Goal: Transaction & Acquisition: Subscribe to service/newsletter

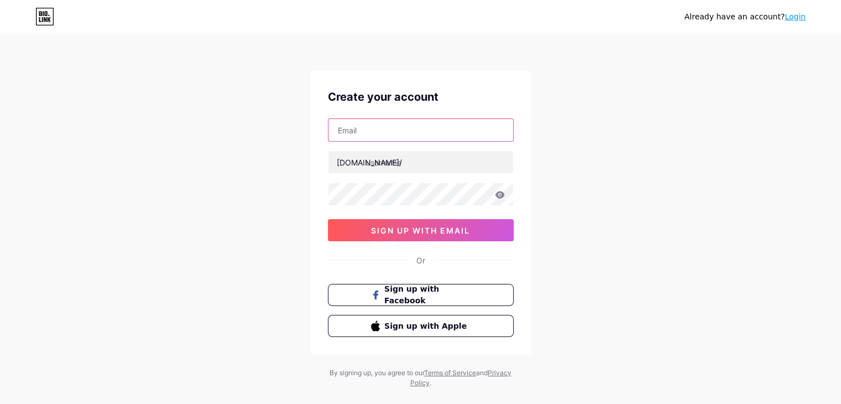
click at [378, 128] on input "text" at bounding box center [420, 130] width 185 height 22
type input "[EMAIL_ADDRESS][DOMAIN_NAME]"
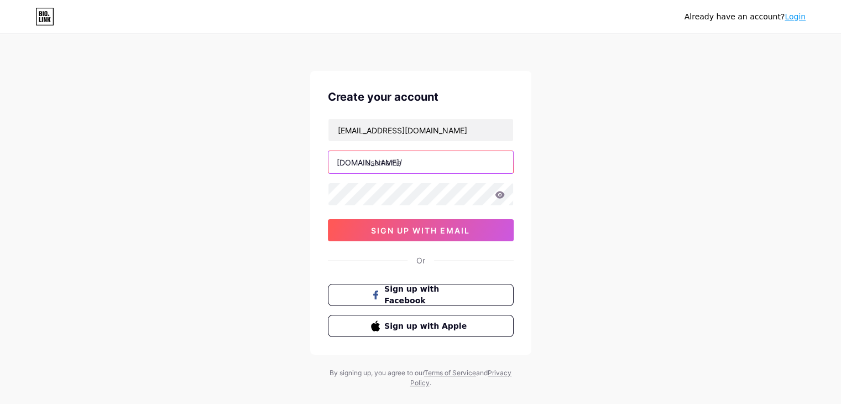
click at [406, 166] on input "text" at bounding box center [420, 162] width 185 height 22
type input "ithschool"
click at [500, 193] on icon at bounding box center [500, 195] width 10 height 8
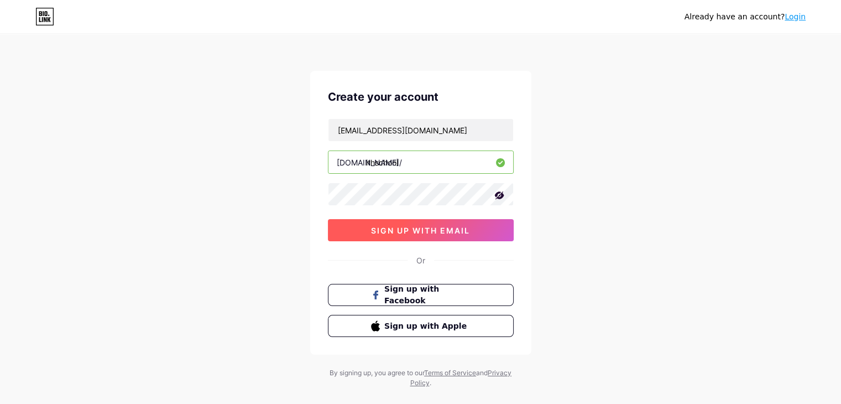
click at [472, 233] on button "sign up with email" at bounding box center [421, 230] width 186 height 22
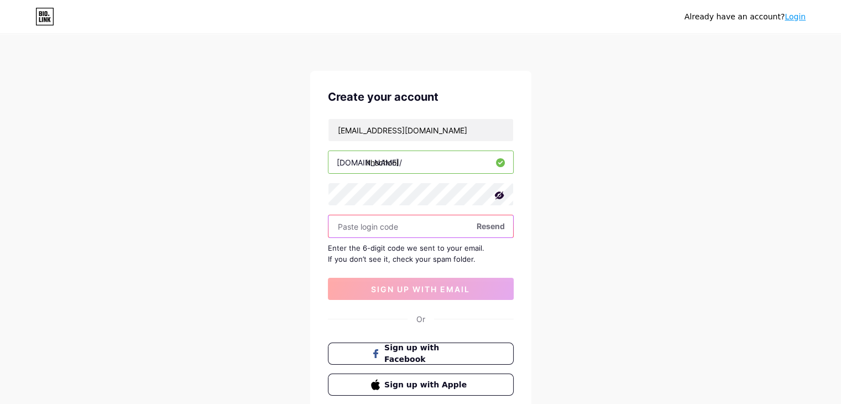
click at [395, 226] on input "text" at bounding box center [420, 226] width 185 height 22
click at [451, 230] on input "text" at bounding box center [420, 226] width 185 height 22
click at [484, 225] on span "Resend" at bounding box center [491, 226] width 28 height 12
paste input "700330"
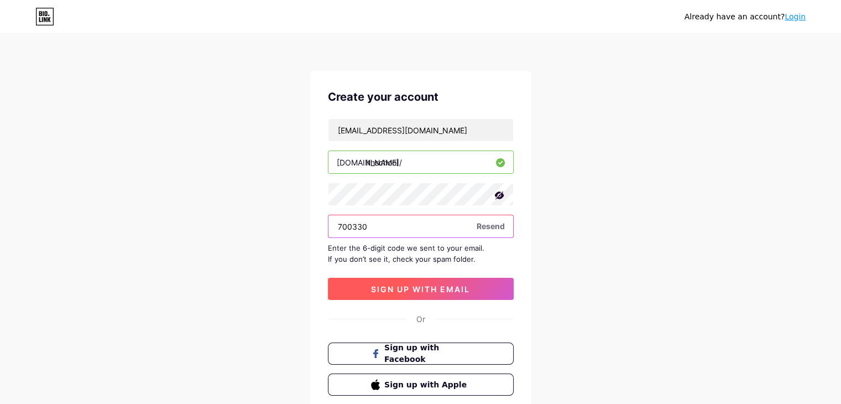
type input "700330"
click at [399, 286] on span "sign up with email" at bounding box center [420, 288] width 99 height 9
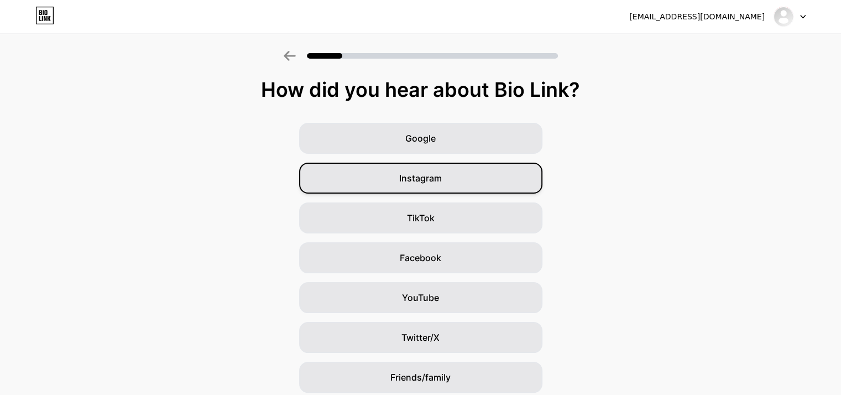
click at [448, 178] on div "Instagram" at bounding box center [420, 178] width 243 height 31
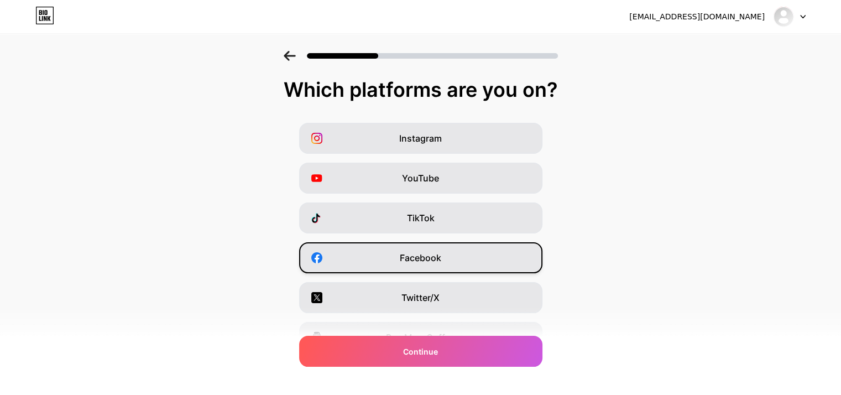
click at [453, 250] on div "Facebook" at bounding box center [420, 257] width 243 height 31
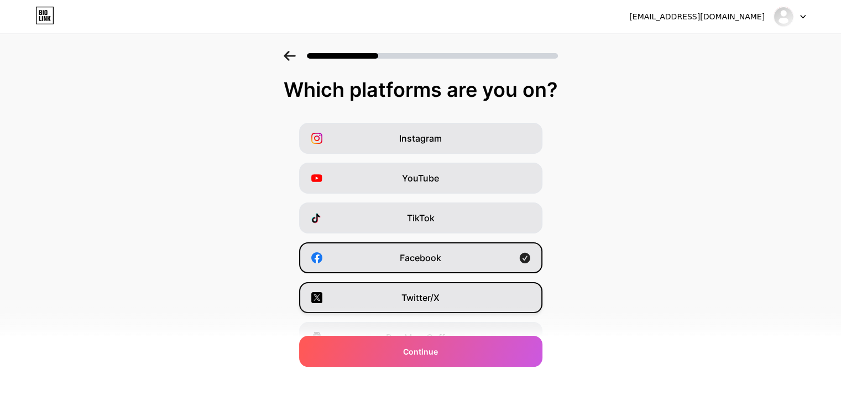
click at [456, 296] on div "Twitter/X" at bounding box center [420, 297] width 243 height 31
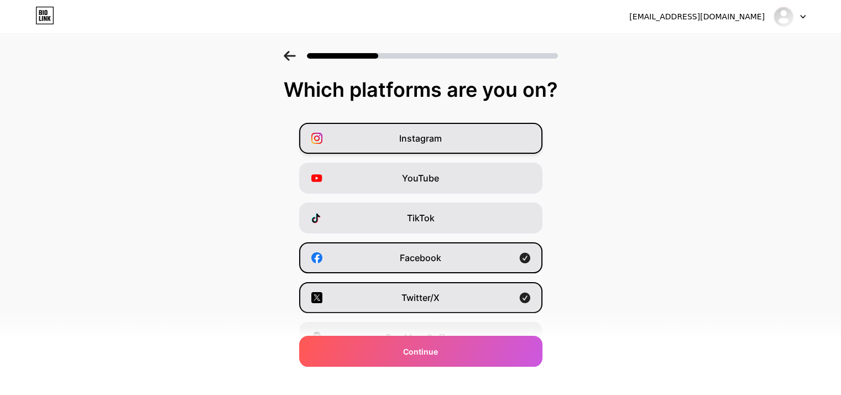
click at [426, 129] on div "Instagram" at bounding box center [420, 138] width 243 height 31
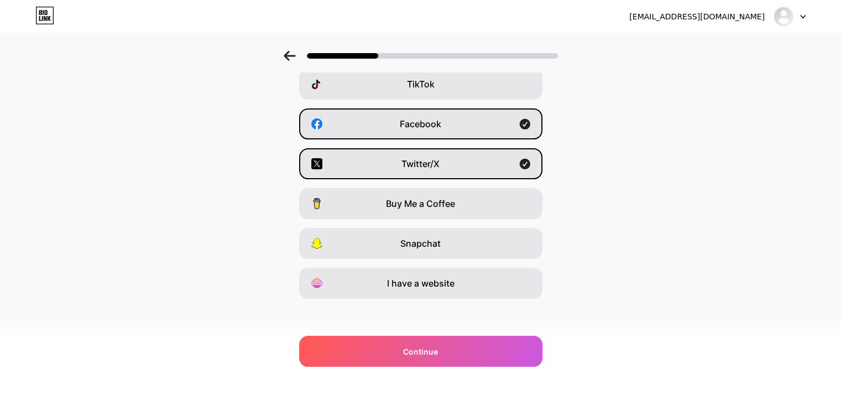
scroll to position [137, 0]
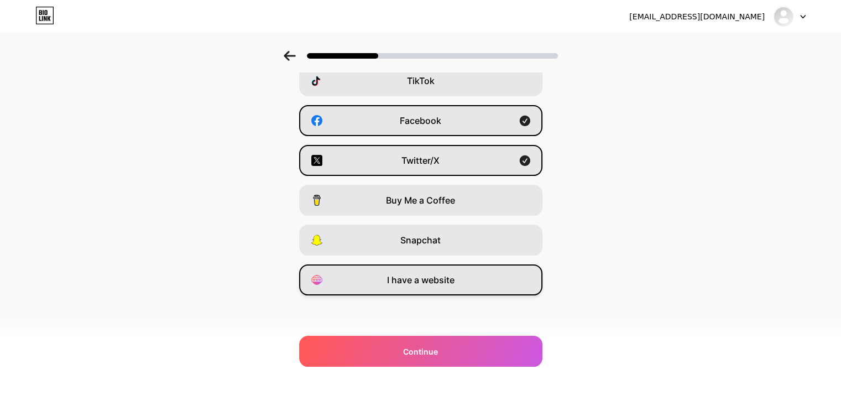
click at [438, 292] on div "I have a website" at bounding box center [420, 279] width 243 height 31
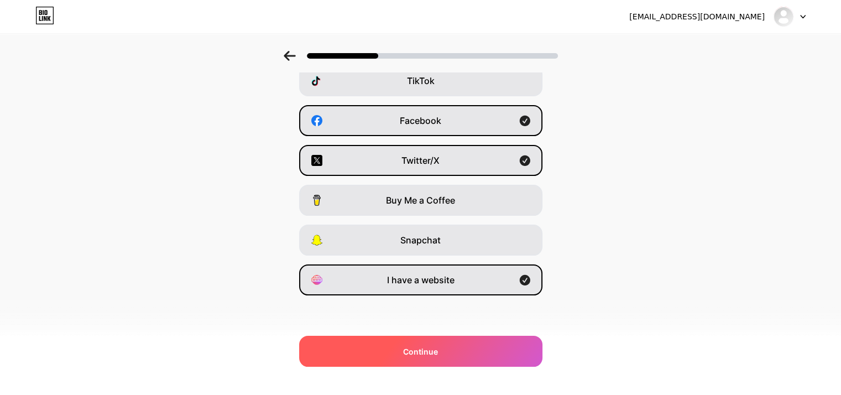
click at [446, 343] on div "Continue" at bounding box center [420, 351] width 243 height 31
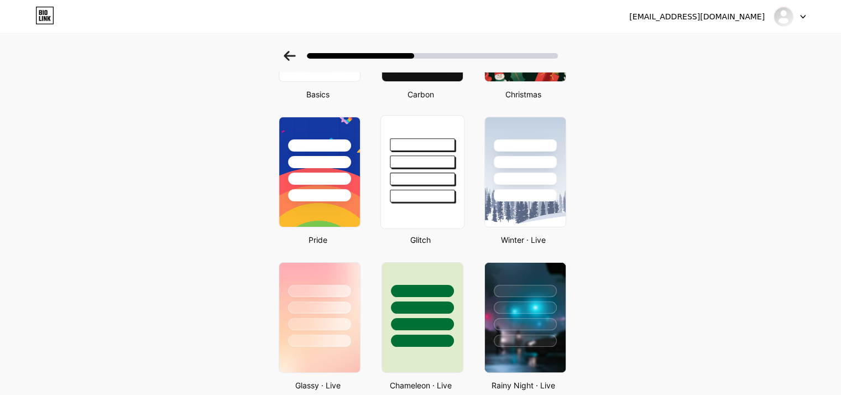
scroll to position [166, 0]
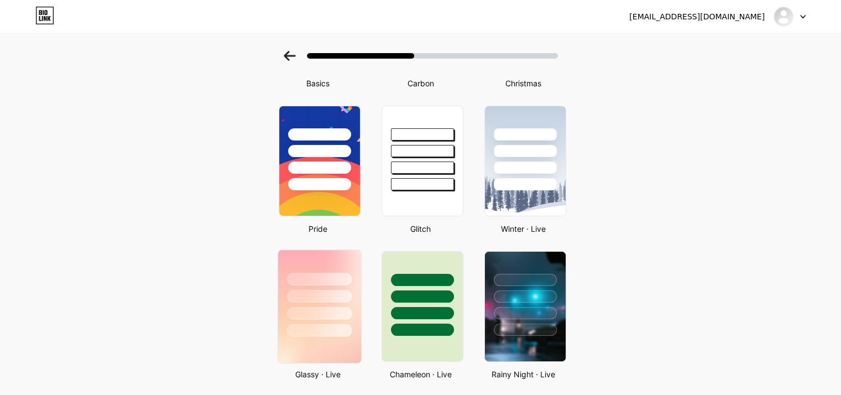
click at [332, 328] on div at bounding box center [319, 330] width 65 height 13
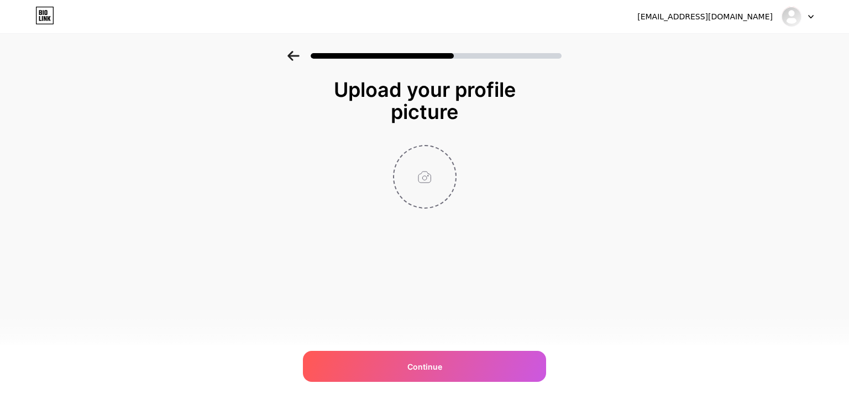
click at [437, 180] on input "file" at bounding box center [424, 176] width 61 height 61
type input "C:\fakepath\school pic.png"
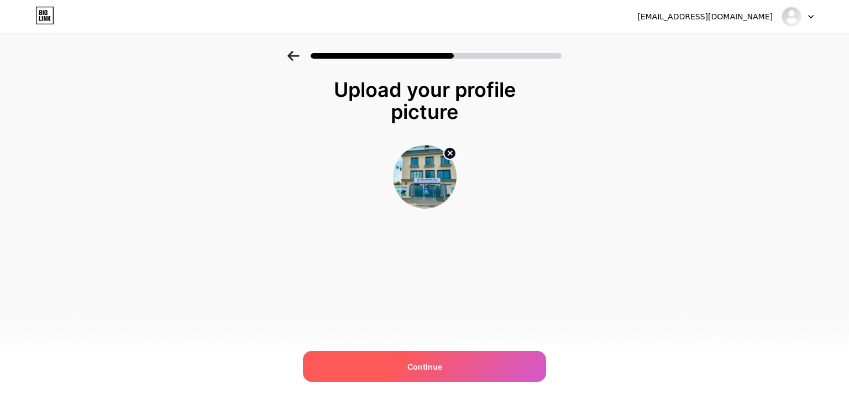
click at [445, 354] on div "Continue" at bounding box center [424, 366] width 243 height 31
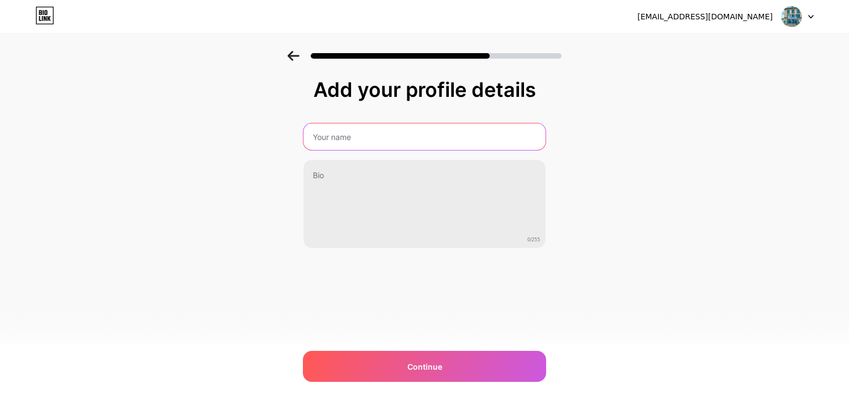
click at [351, 142] on input "text" at bounding box center [425, 136] width 242 height 27
type input "ITH School"
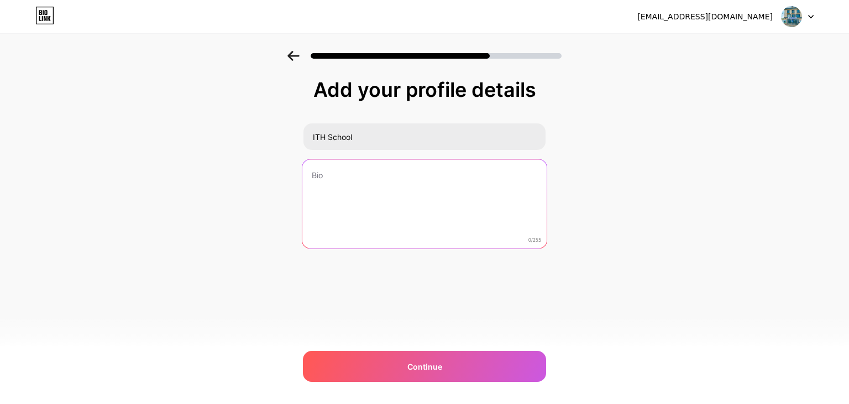
click at [341, 187] on textarea at bounding box center [424, 204] width 244 height 90
click at [320, 180] on textarea at bounding box center [424, 204] width 244 height 90
paste textarea "ITH School is a progressive educational institution dedicated to empowering stu…"
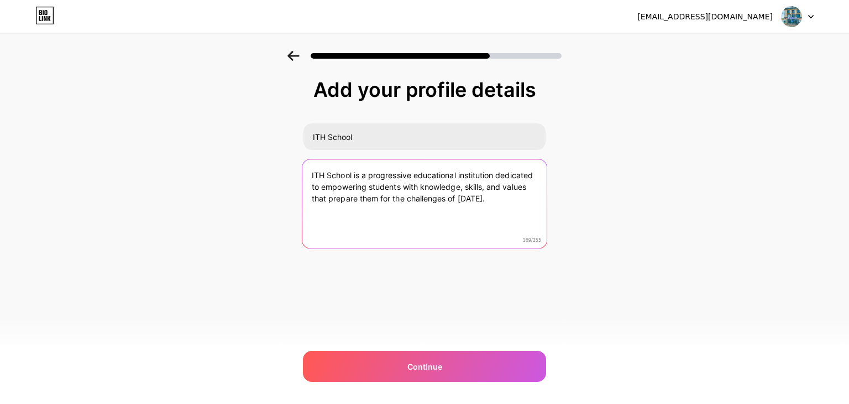
click at [498, 202] on textarea "ITH School is a progressive educational institution dedicated to empowering stu…" at bounding box center [424, 204] width 244 height 90
paste textarea "We combine innovation, technology, and holistic learning to create an inspiring…"
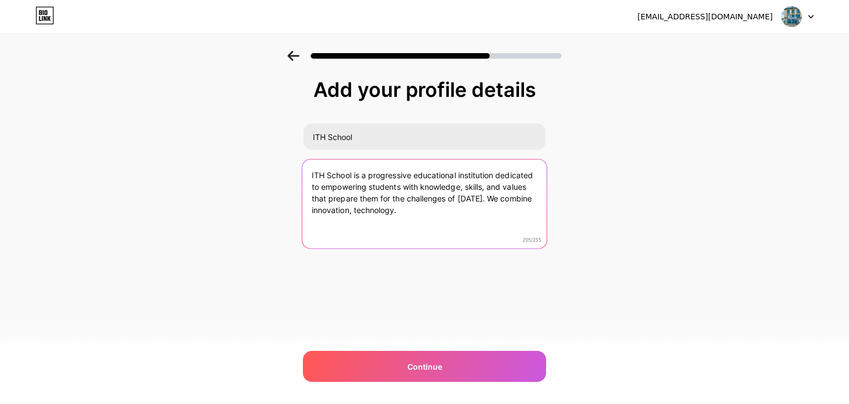
paste textarea "[DOMAIN_NAME]"
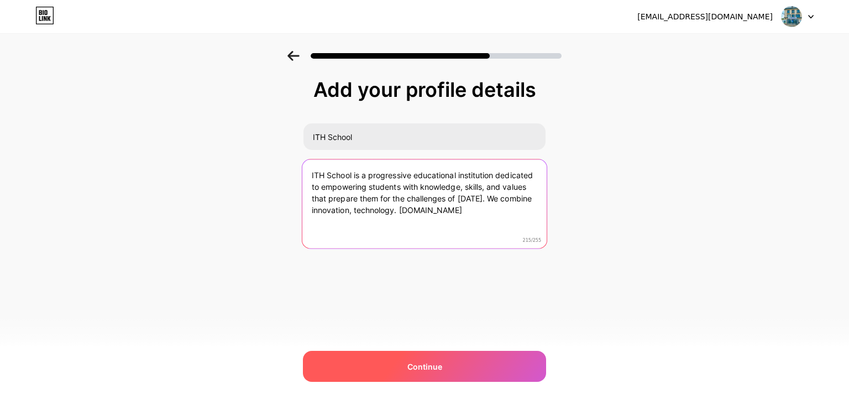
type textarea "ITH School is a progressive educational institution dedicated to empowering stu…"
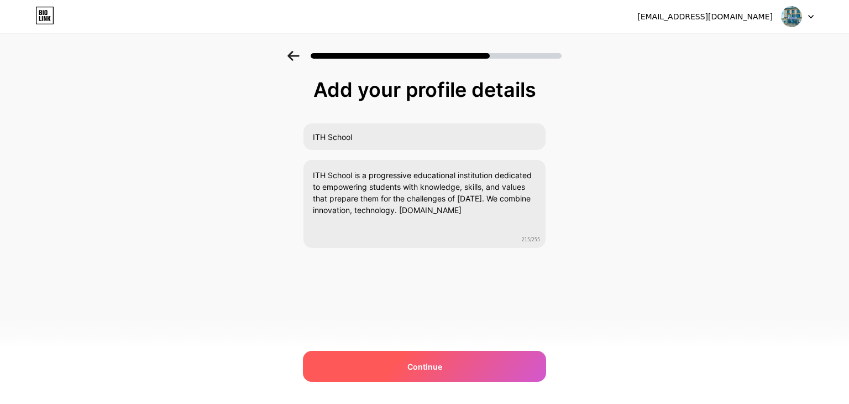
click at [460, 359] on div "Continue" at bounding box center [424, 366] width 243 height 31
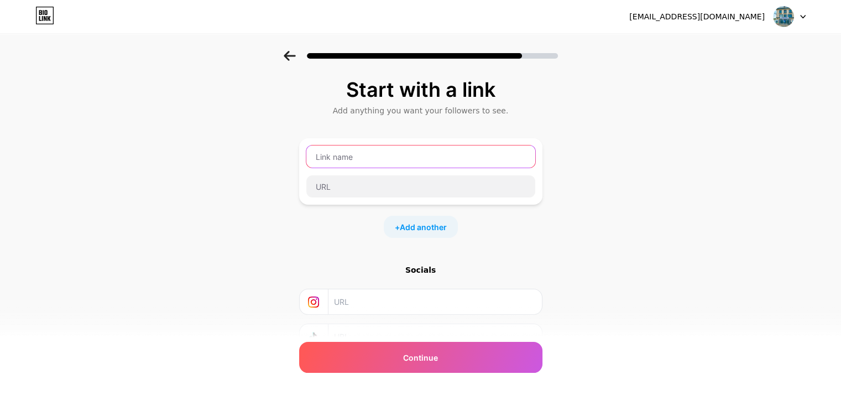
click at [388, 165] on input "text" at bounding box center [420, 156] width 229 height 22
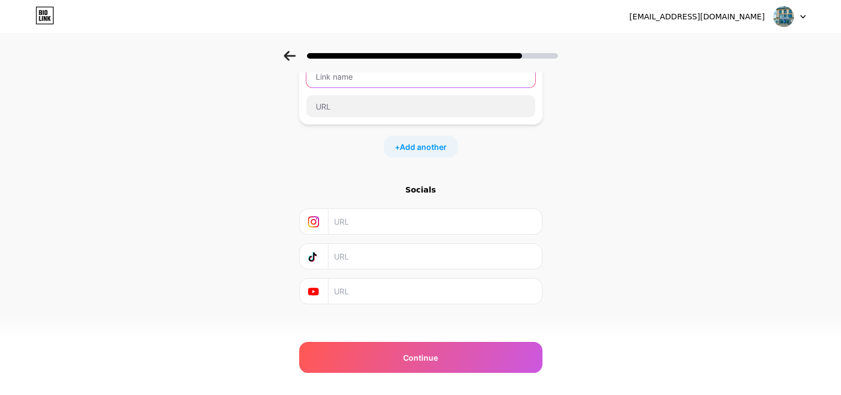
scroll to position [87, 0]
click at [425, 182] on div "Socials" at bounding box center [420, 182] width 243 height 11
click at [348, 283] on input "text" at bounding box center [434, 284] width 201 height 25
click at [354, 219] on input "text" at bounding box center [434, 214] width 201 height 25
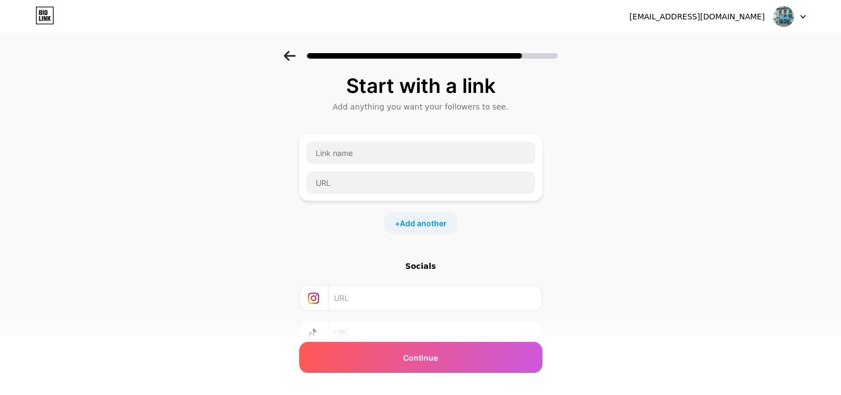
scroll to position [0, 0]
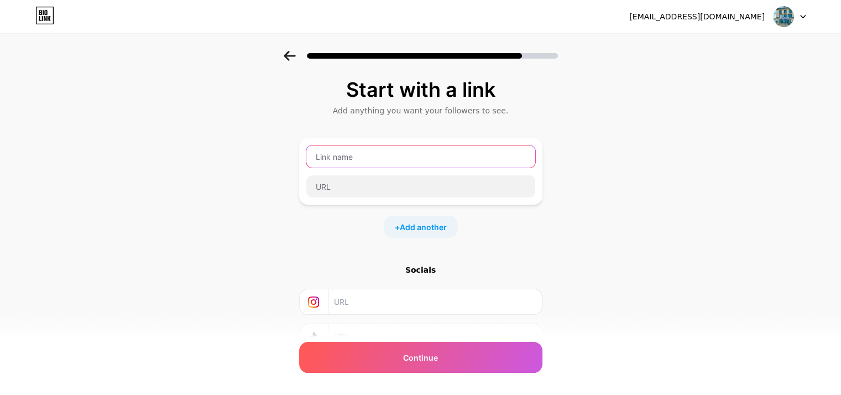
click at [373, 165] on input "text" at bounding box center [420, 156] width 229 height 22
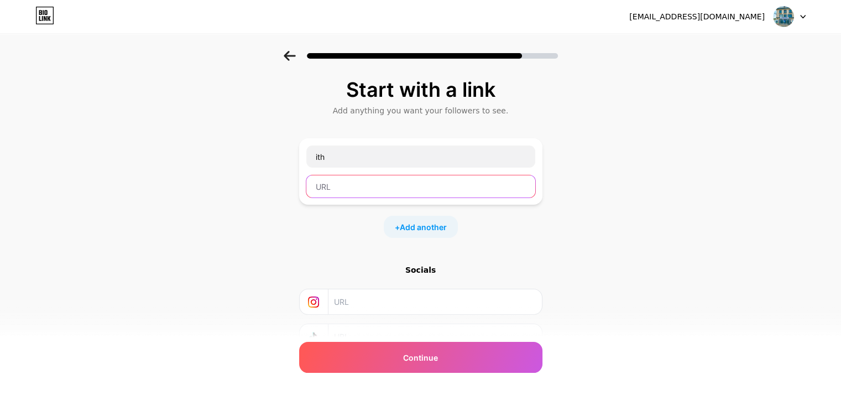
click at [349, 186] on input "text" at bounding box center [420, 186] width 229 height 22
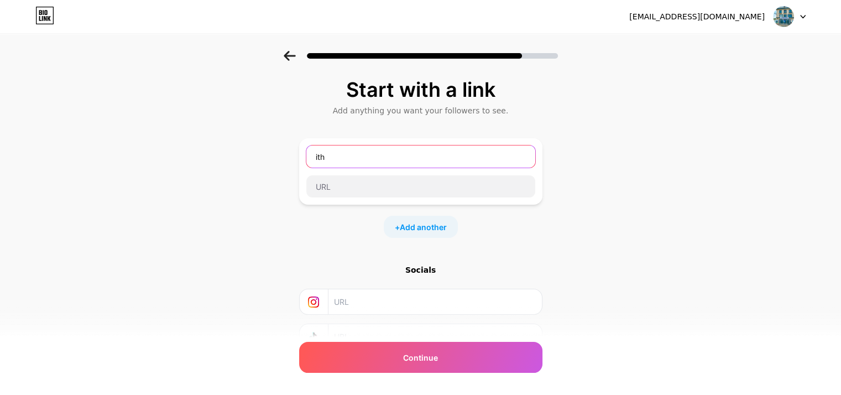
click at [350, 167] on input "ith" at bounding box center [420, 156] width 229 height 22
type input "ith school"
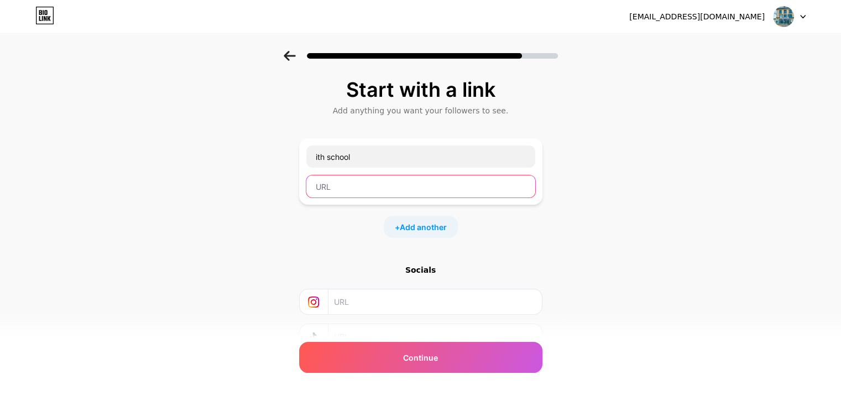
click at [383, 184] on input "text" at bounding box center [420, 186] width 229 height 22
paste input "[URL][DOMAIN_NAME]"
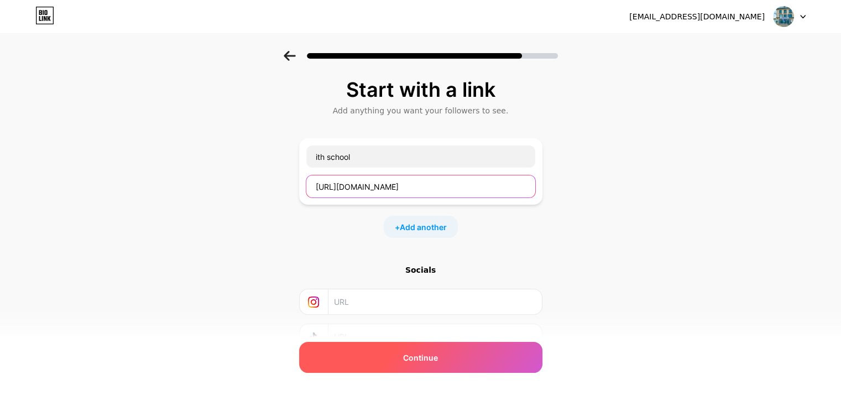
type input "[URL][DOMAIN_NAME]"
click at [383, 349] on div "Continue" at bounding box center [420, 357] width 243 height 31
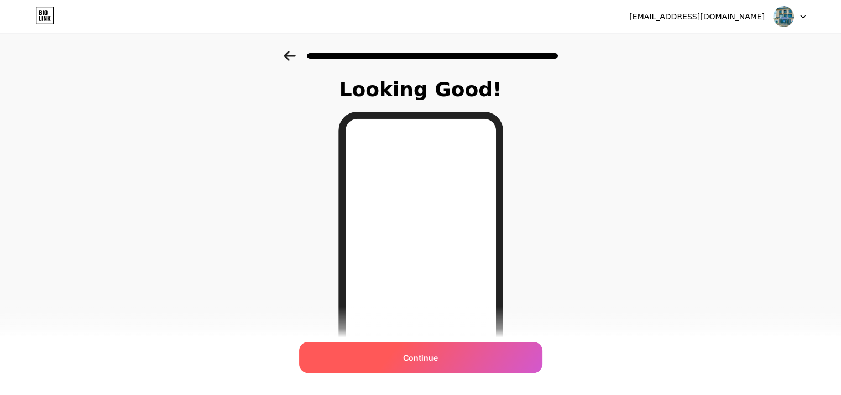
click at [409, 357] on span "Continue" at bounding box center [420, 358] width 35 height 12
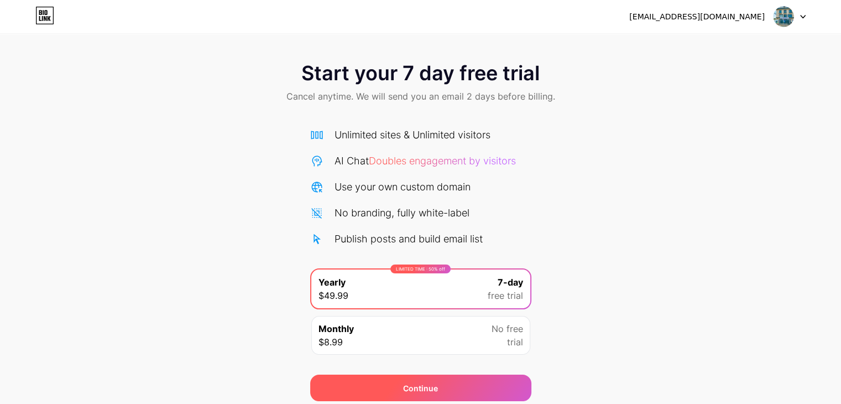
click at [466, 385] on div "Continue" at bounding box center [420, 387] width 221 height 27
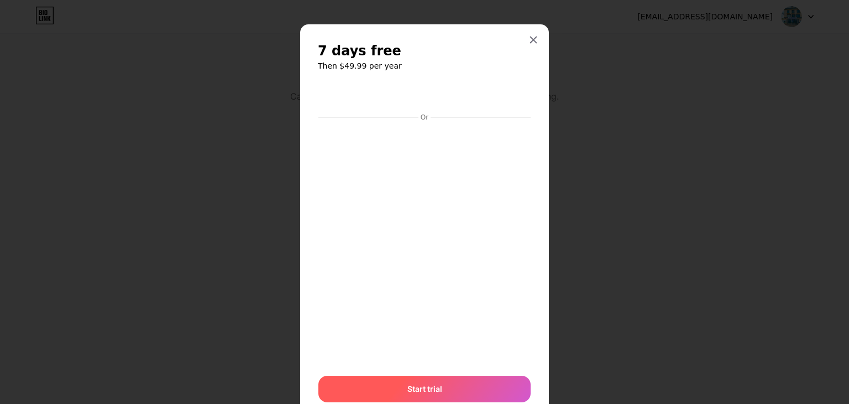
click at [457, 387] on div "Start trial" at bounding box center [425, 388] width 212 height 27
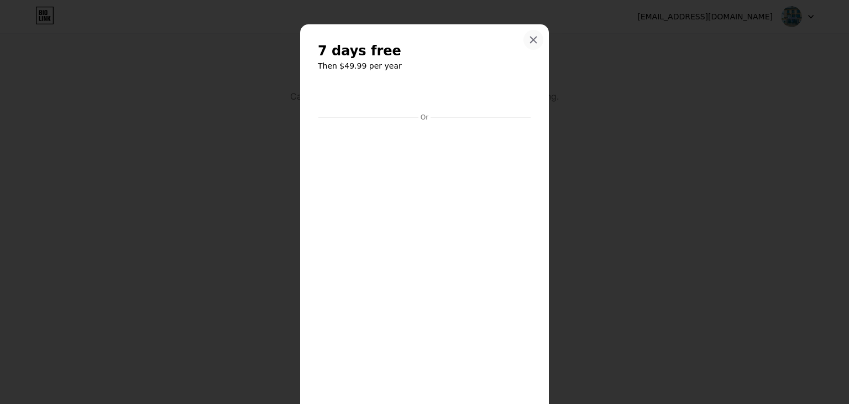
click at [529, 37] on icon at bounding box center [533, 39] width 9 height 9
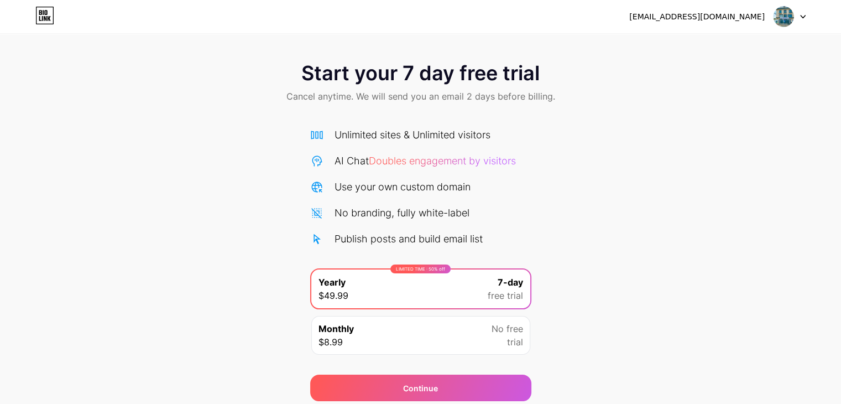
click at [431, 290] on div "LIMITED TIME : 50% off Yearly $49.99 7-day free trial" at bounding box center [420, 288] width 219 height 39
click at [432, 80] on span "Start your 7 day free trial" at bounding box center [420, 73] width 238 height 22
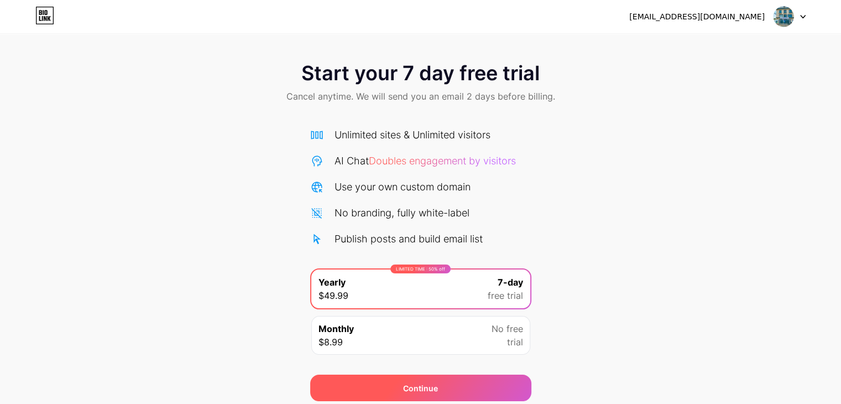
click at [347, 379] on div "Continue" at bounding box center [420, 387] width 221 height 27
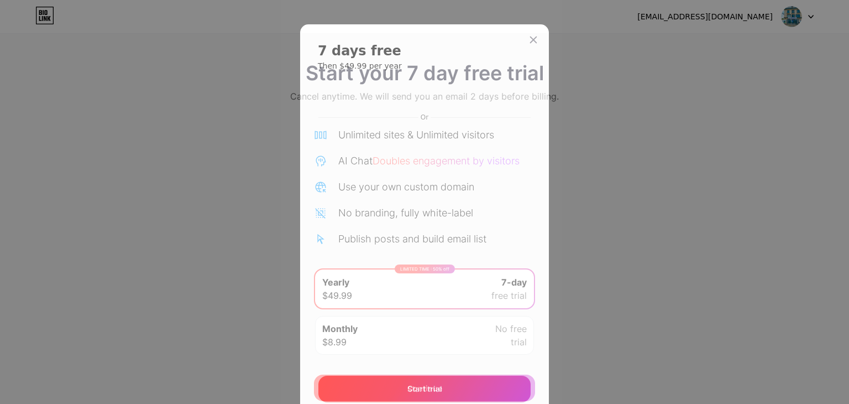
click at [387, 398] on div "Start trial" at bounding box center [425, 388] width 212 height 27
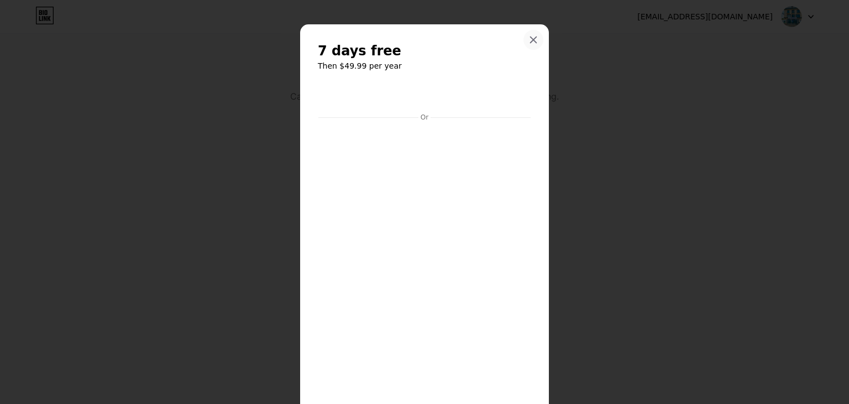
click at [536, 40] on div at bounding box center [534, 40] width 20 height 20
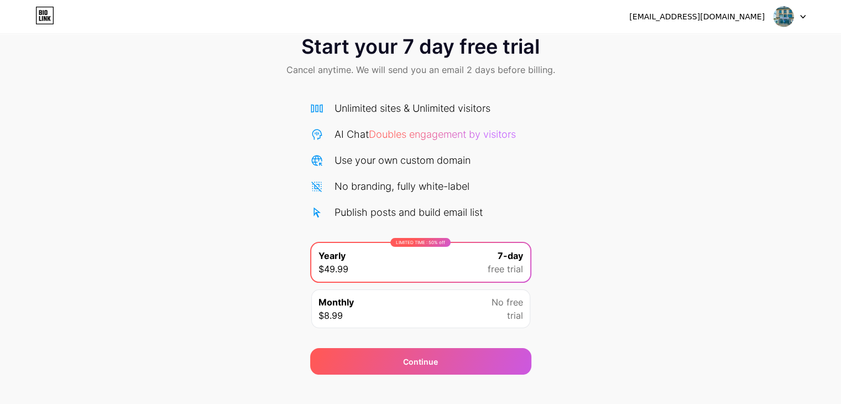
scroll to position [41, 0]
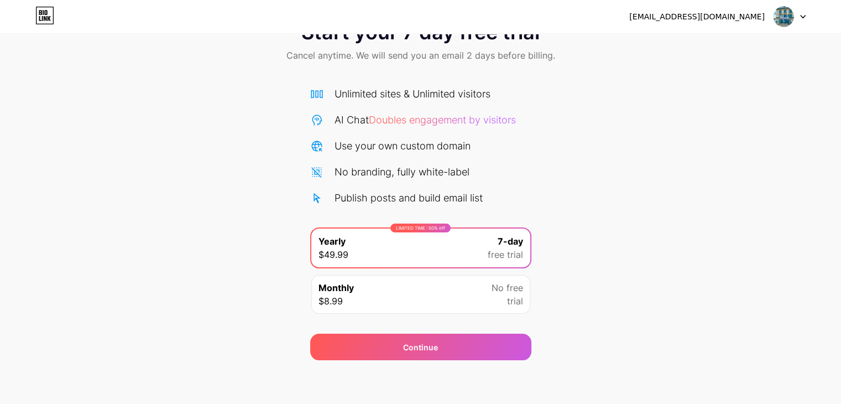
click at [442, 196] on div "Publish posts and build email list" at bounding box center [409, 197] width 148 height 15
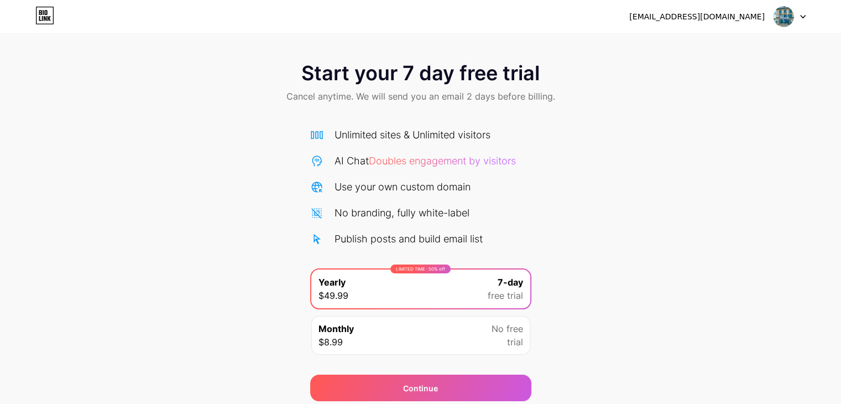
click at [791, 14] on img at bounding box center [783, 16] width 21 height 21
click at [801, 15] on icon at bounding box center [803, 16] width 4 height 3
click at [681, 17] on div "[EMAIL_ADDRESS][DOMAIN_NAME]" at bounding box center [696, 17] width 135 height 12
click at [401, 138] on div "Unlimited sites & Unlimited visitors" at bounding box center [413, 134] width 156 height 15
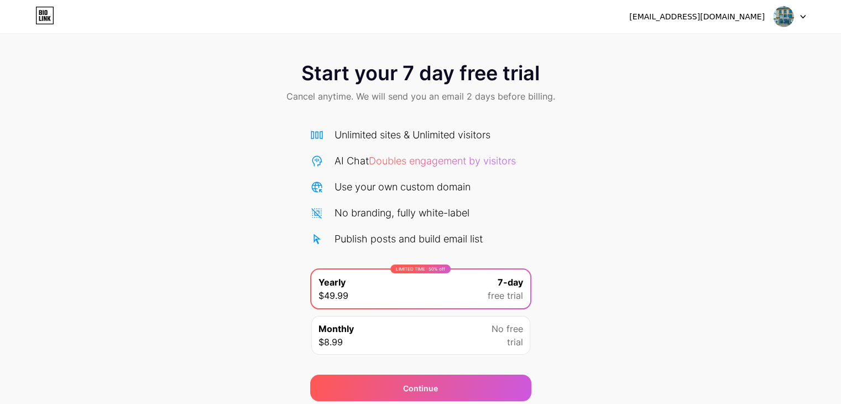
click at [403, 149] on div "Unlimited sites & Unlimited visitors AI Chat Doubles engagement by visitors Use…" at bounding box center [420, 186] width 221 height 119
